Goal: Find specific page/section: Find specific page/section

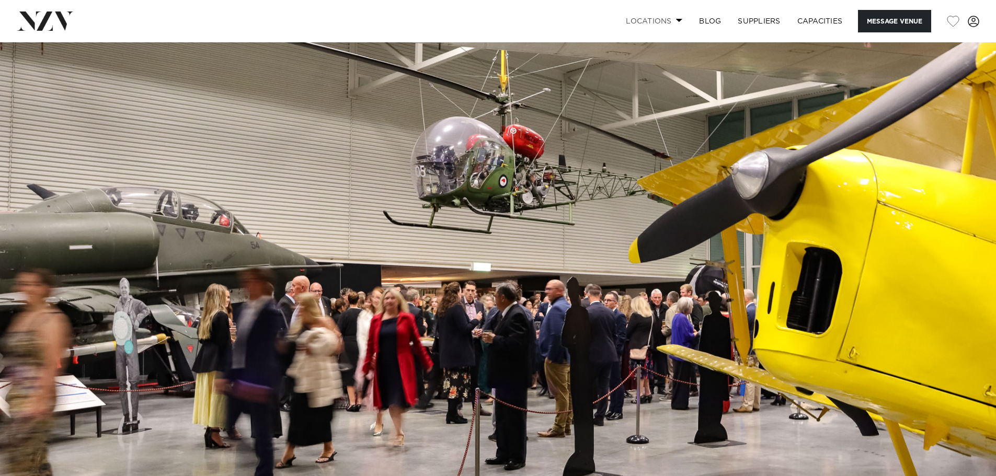
click at [666, 18] on link "Locations" at bounding box center [654, 21] width 73 height 22
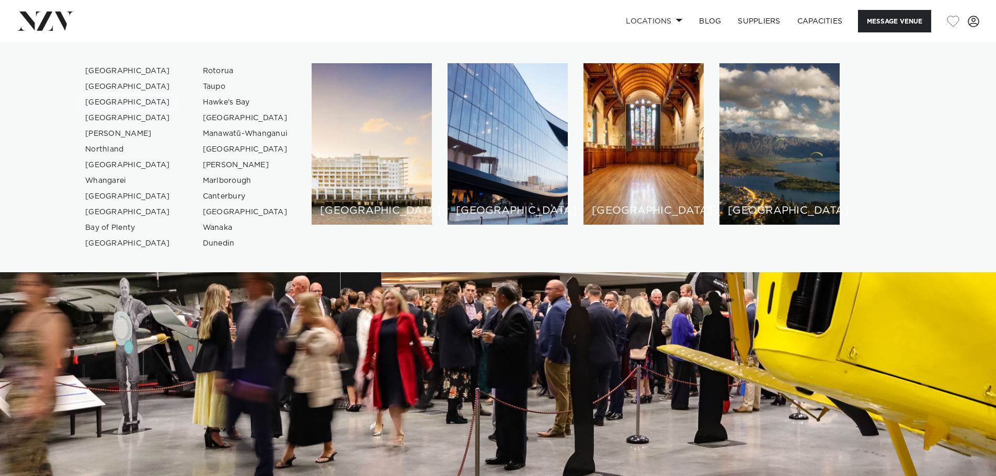
click at [113, 99] on link "[GEOGRAPHIC_DATA]" at bounding box center [128, 103] width 102 height 16
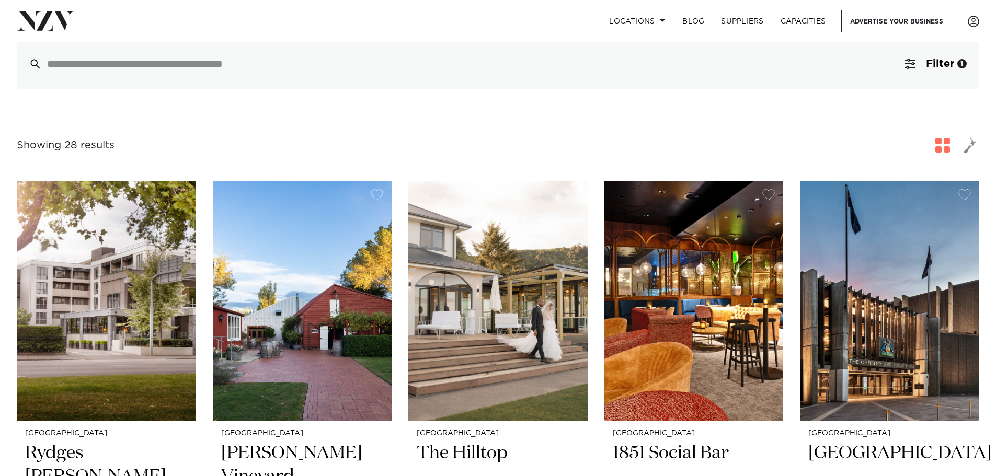
scroll to position [209, 0]
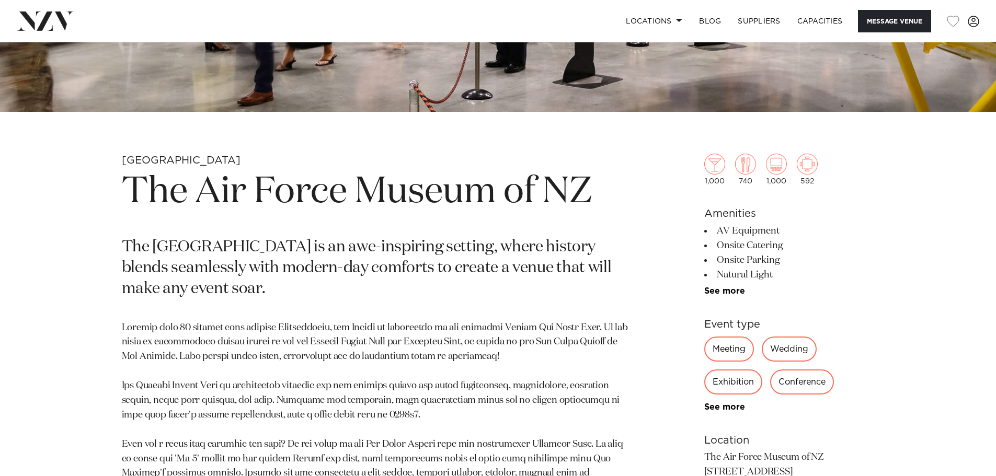
scroll to position [418, 0]
